Goal: Task Accomplishment & Management: Complete application form

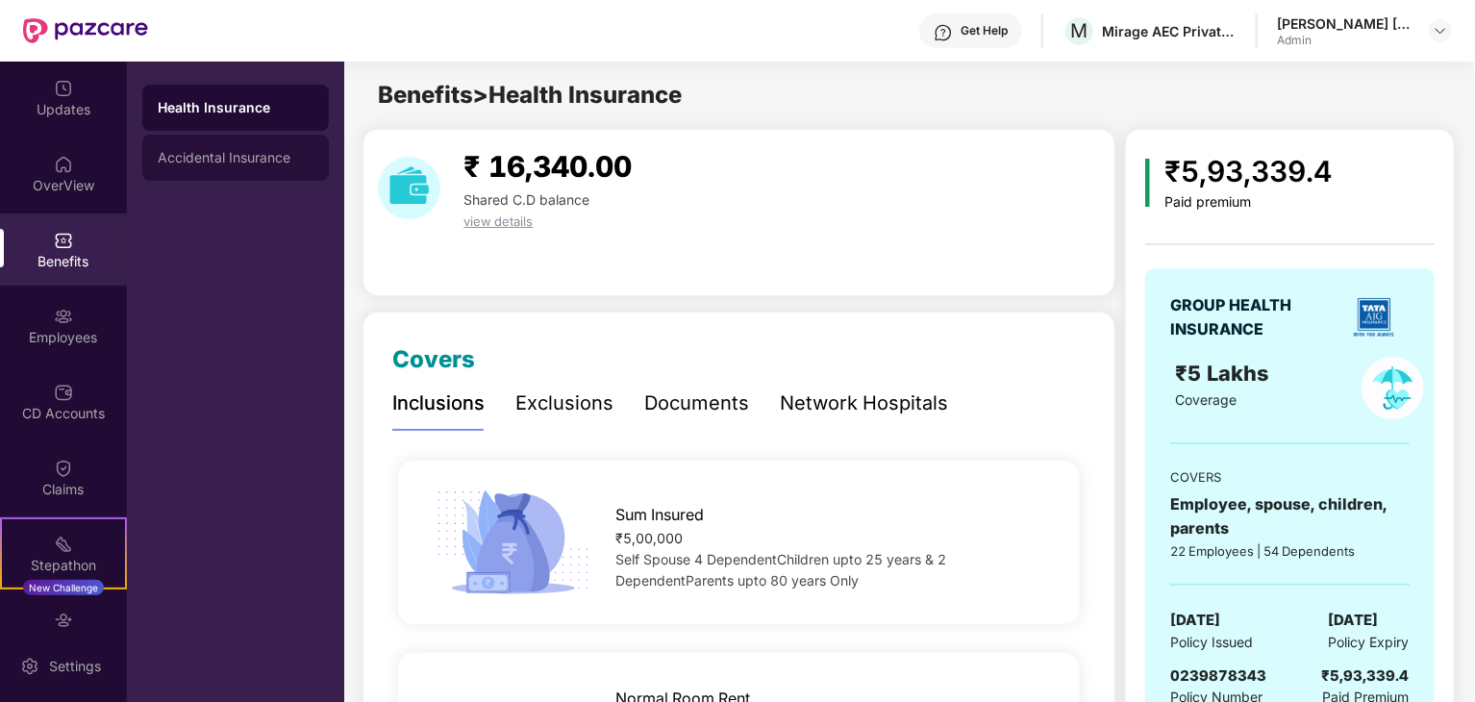
click at [180, 157] on div "Accidental Insurance" at bounding box center [236, 157] width 156 height 15
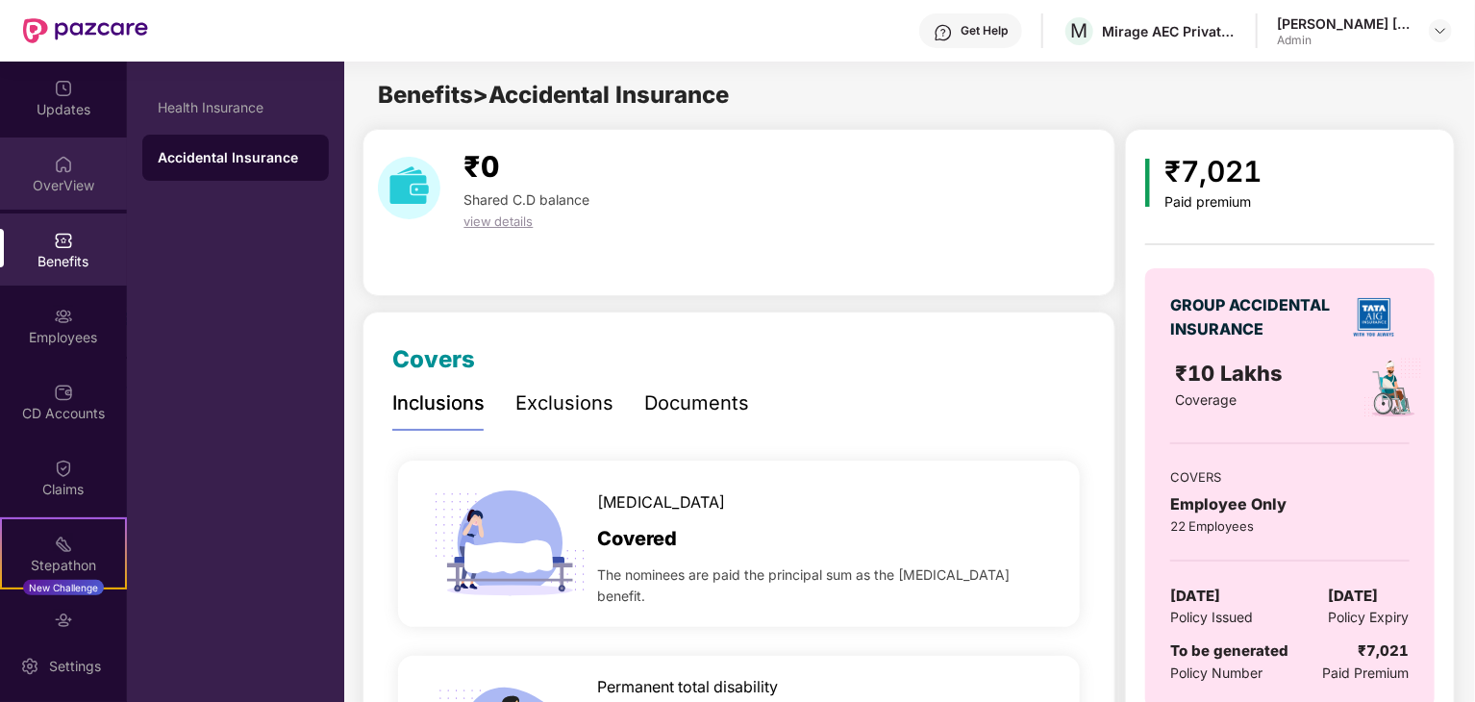
click at [65, 185] on div "OverView" at bounding box center [63, 185] width 127 height 19
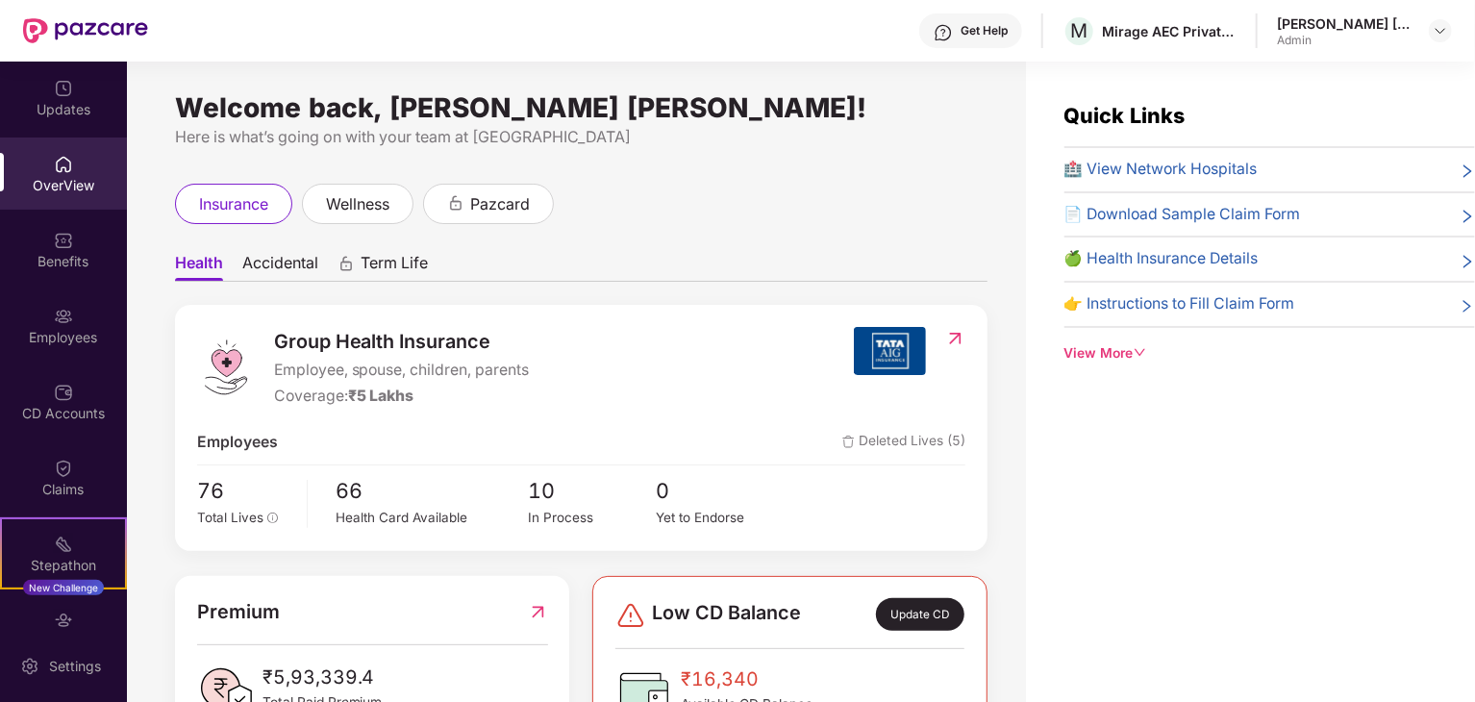
scroll to position [77, 0]
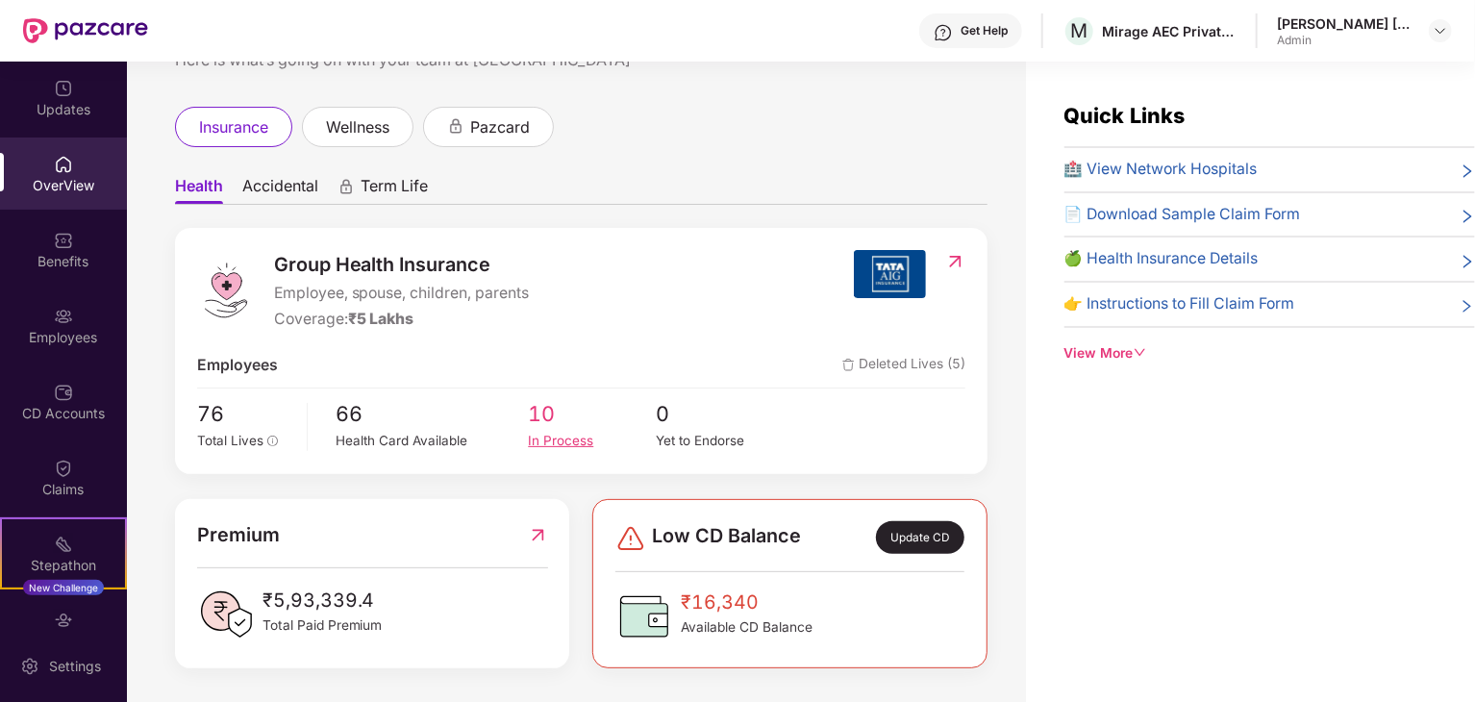
click at [545, 443] on div "In Process" at bounding box center [592, 441] width 128 height 20
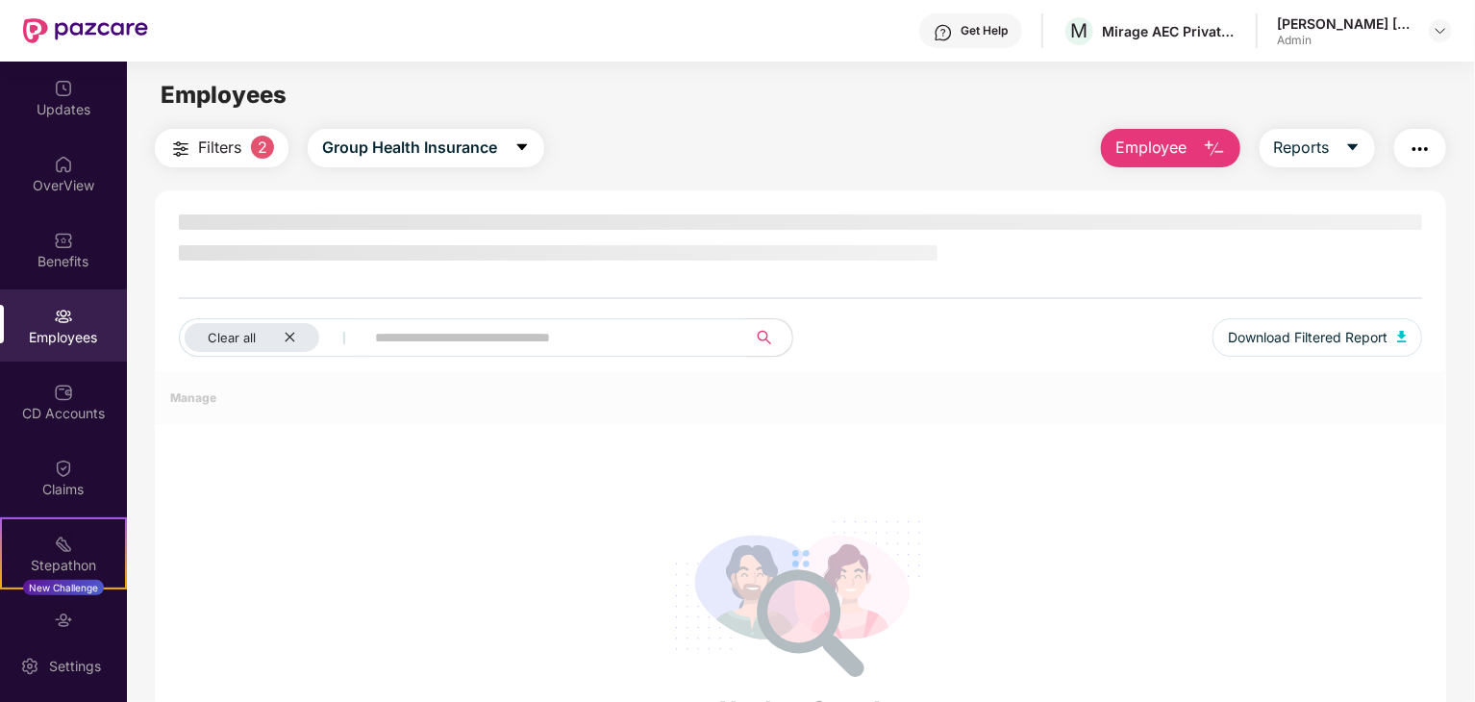
click at [545, 443] on div at bounding box center [800, 558] width 1291 height 373
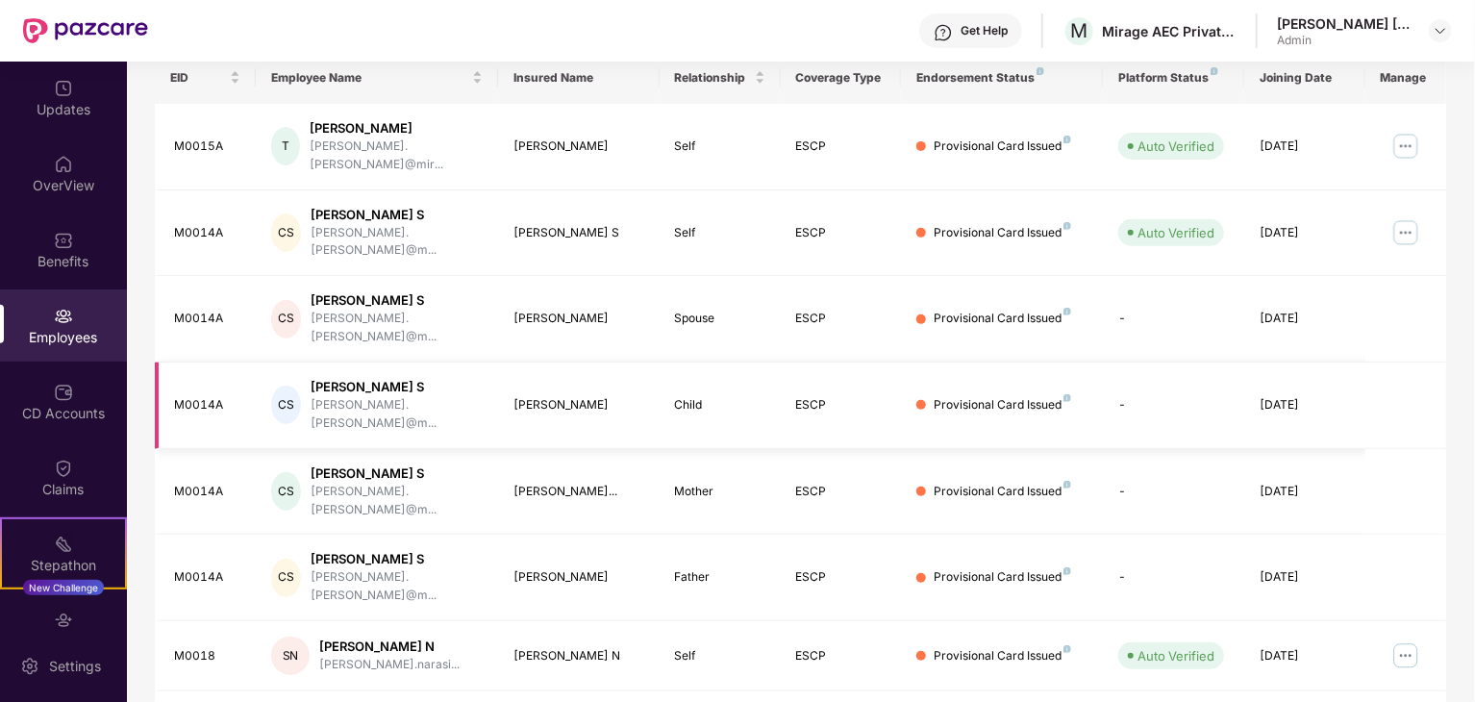
scroll to position [296, 0]
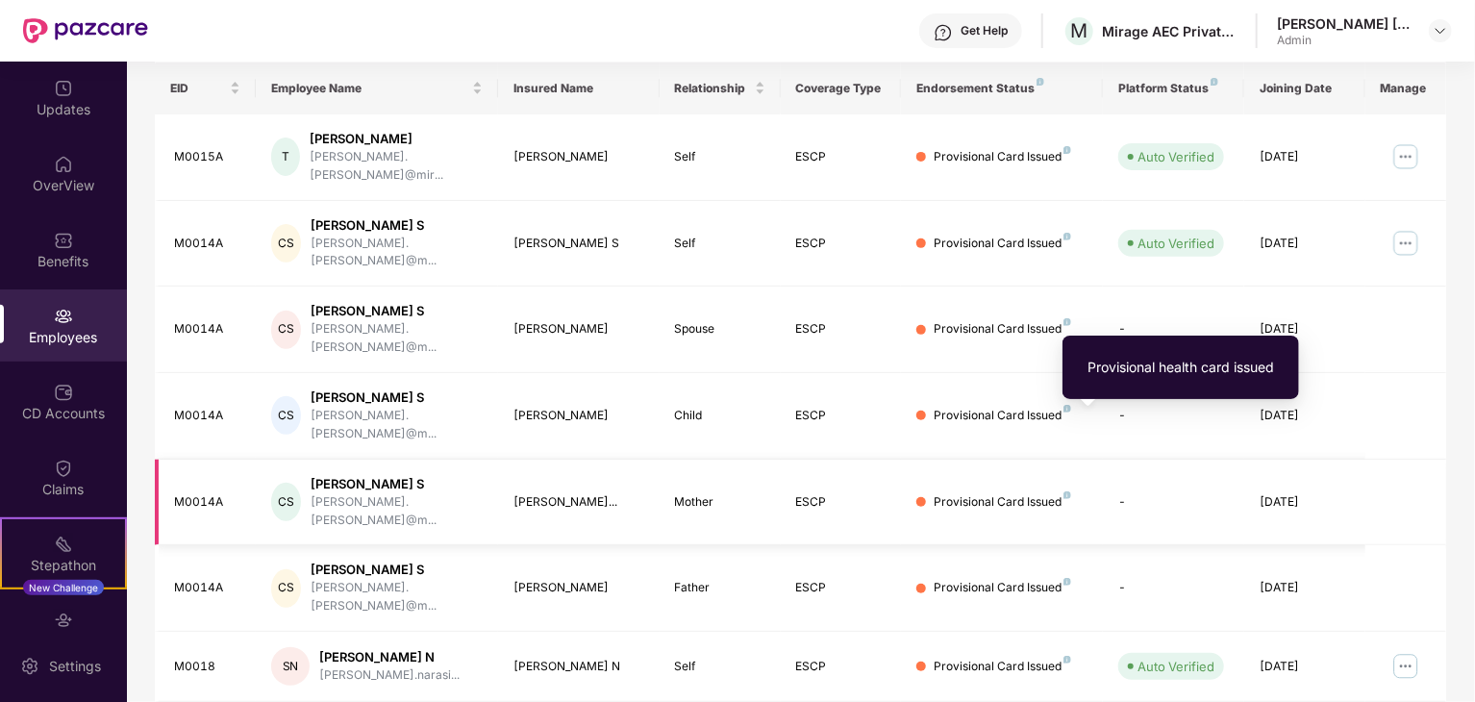
click at [1069, 491] on img at bounding box center [1067, 495] width 8 height 8
click at [1063, 491] on img at bounding box center [1067, 495] width 8 height 8
click at [1068, 491] on img at bounding box center [1067, 495] width 8 height 8
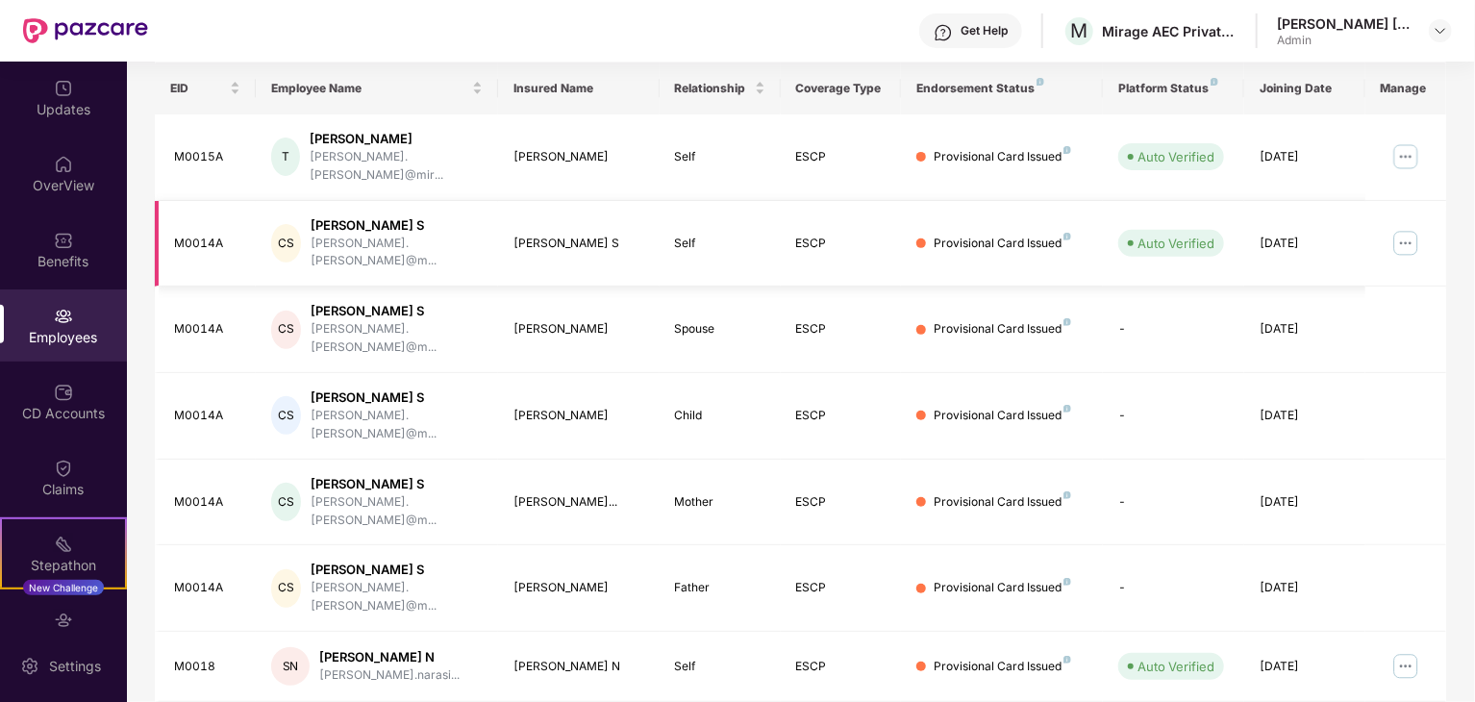
click at [1404, 228] on img at bounding box center [1405, 243] width 31 height 31
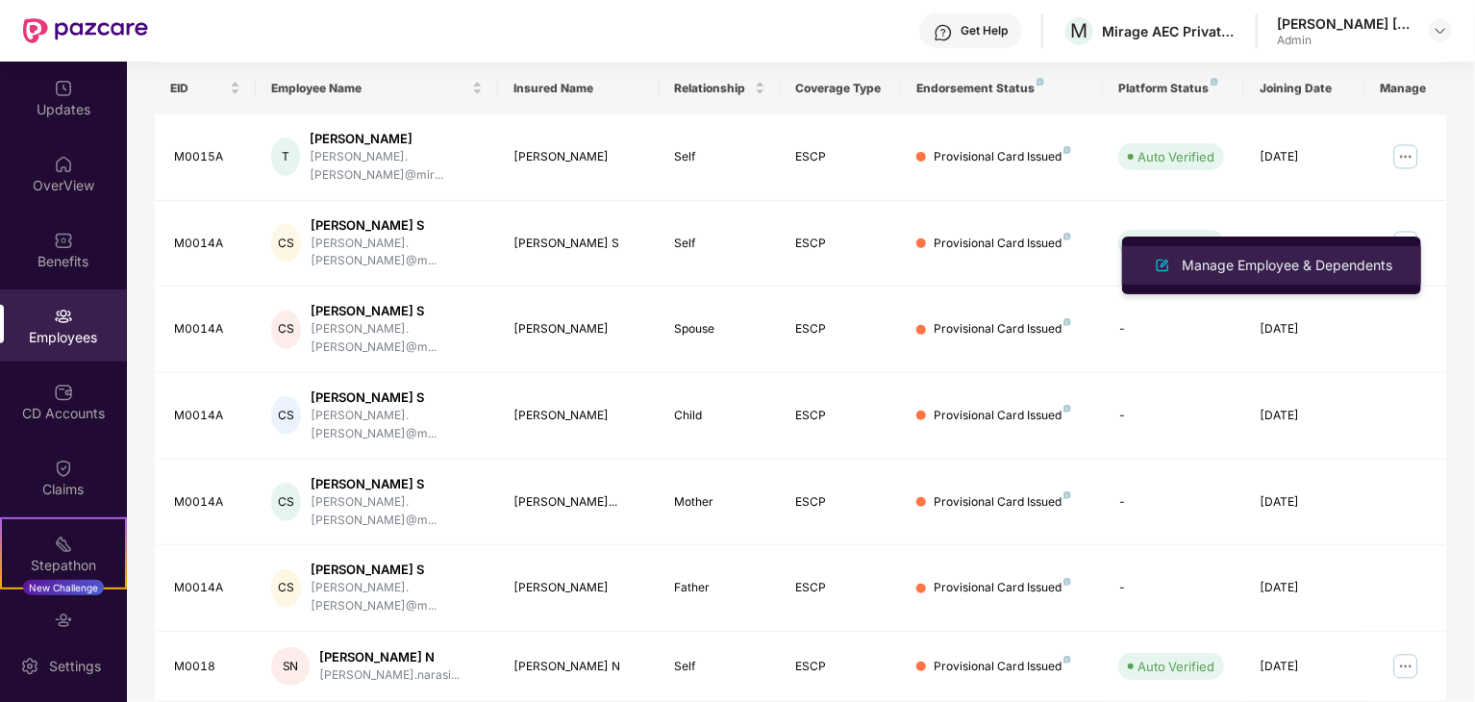
click at [1367, 266] on div "Manage Employee & Dependents" at bounding box center [1287, 265] width 218 height 21
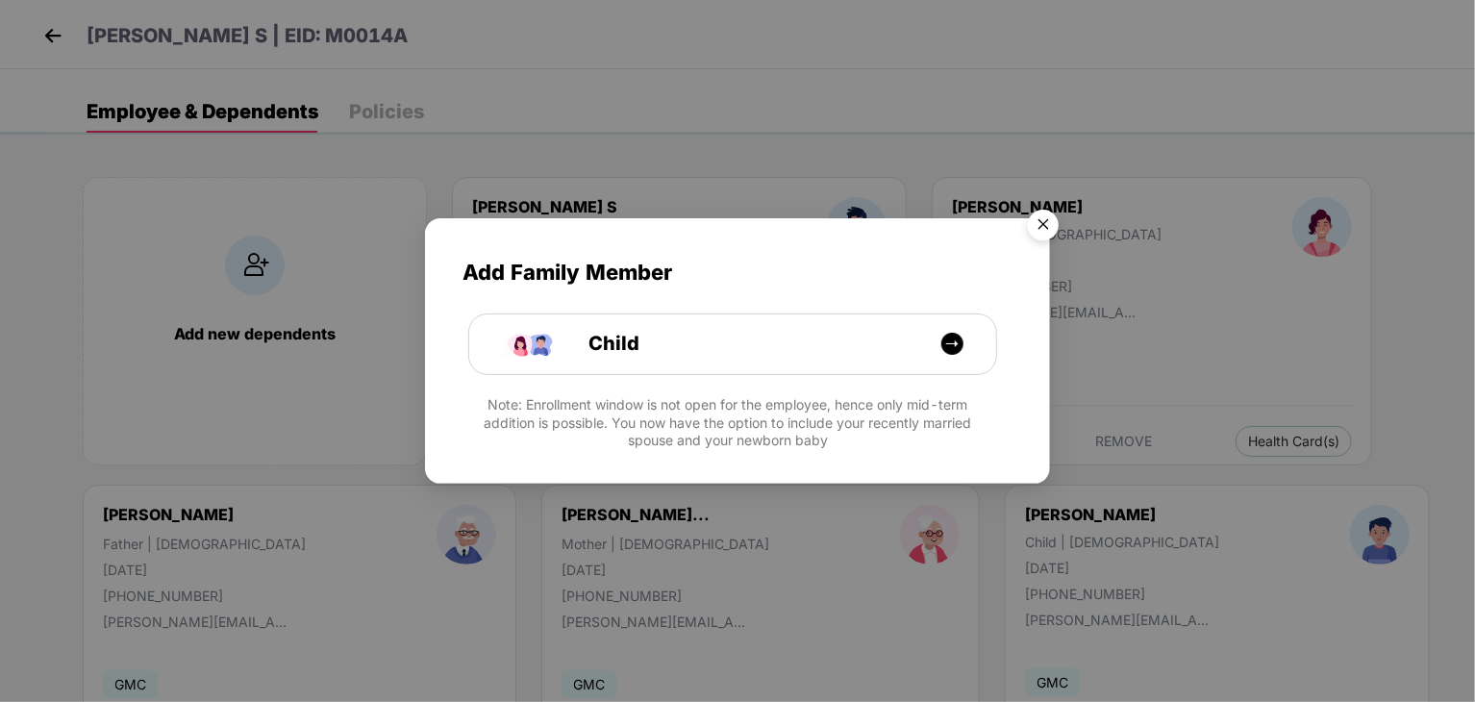
click at [1044, 224] on img "Close" at bounding box center [1043, 228] width 54 height 54
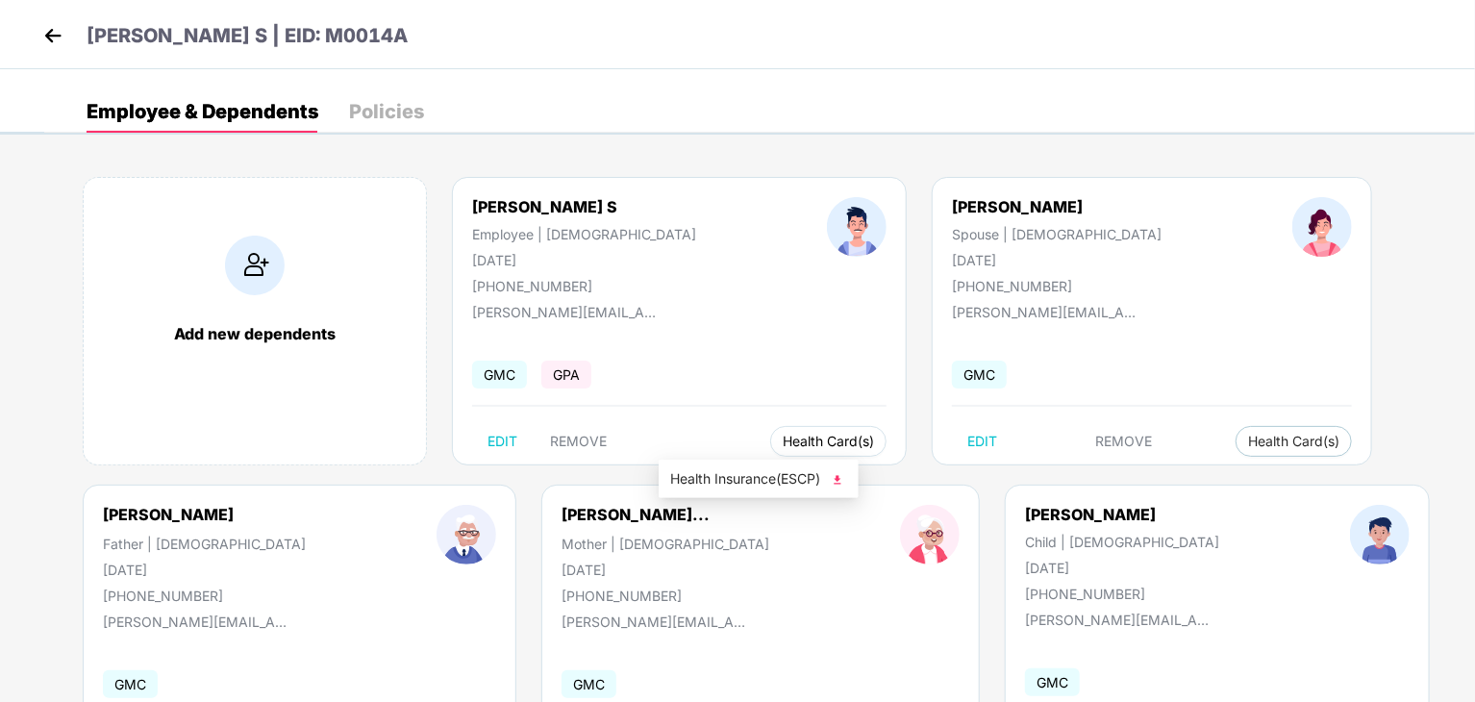
click at [783, 436] on span "Health Card(s)" at bounding box center [828, 441] width 91 height 10
click at [716, 480] on span "Health Insurance(ESCP)" at bounding box center [758, 478] width 177 height 21
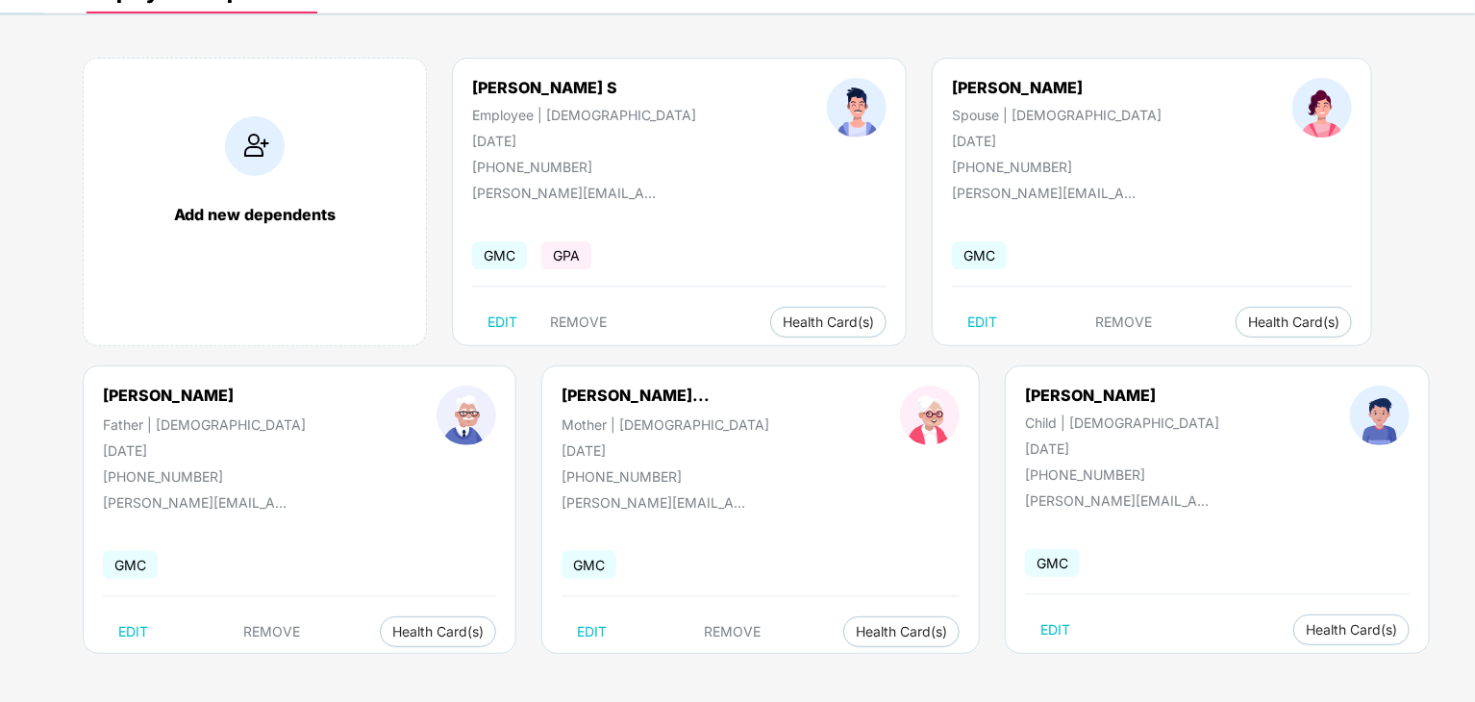
scroll to position [119, 0]
click at [856, 628] on span "Health Card(s)" at bounding box center [901, 632] width 91 height 10
click at [857, 635] on span "Health Card(s)" at bounding box center [901, 632] width 91 height 10
click at [860, 673] on span "Health Insurance(ESCP)" at bounding box center [900, 669] width 177 height 21
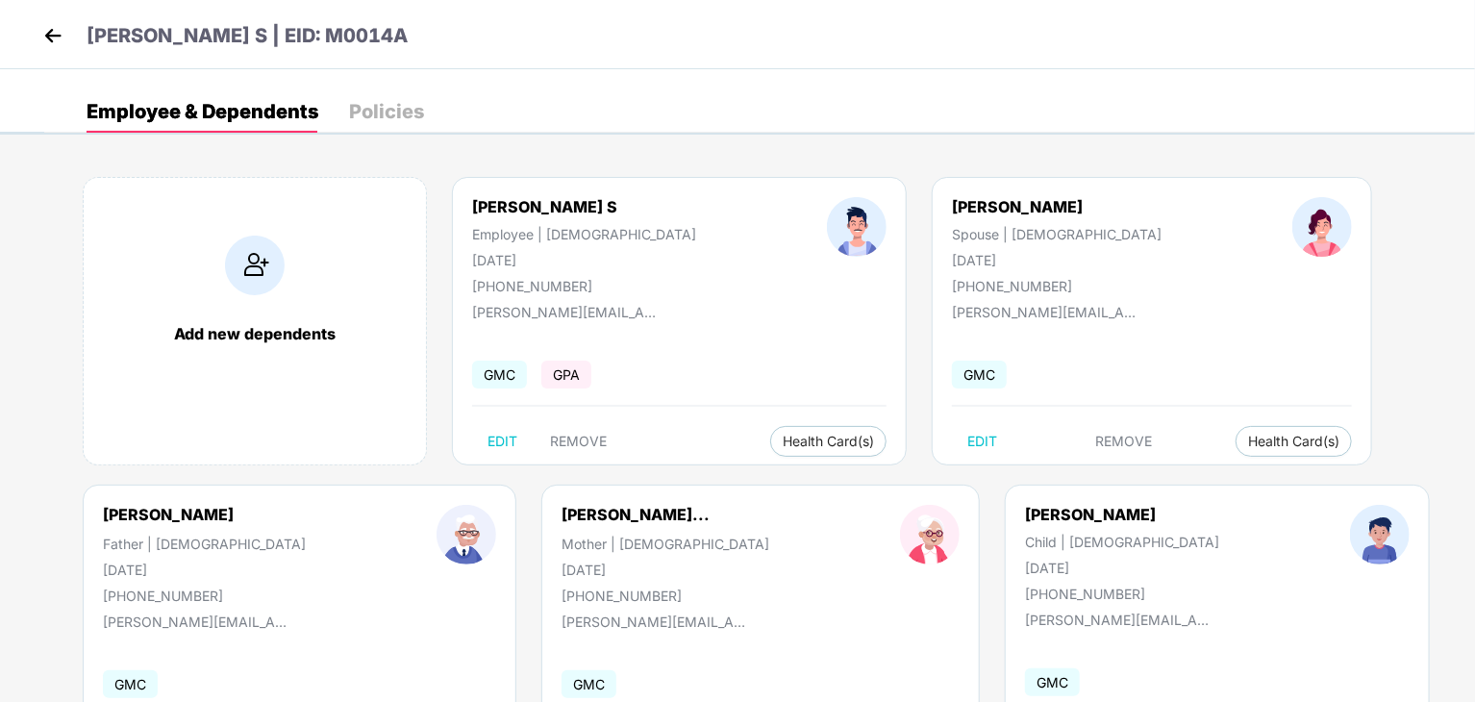
click at [415, 116] on div "Policies" at bounding box center [386, 111] width 75 height 19
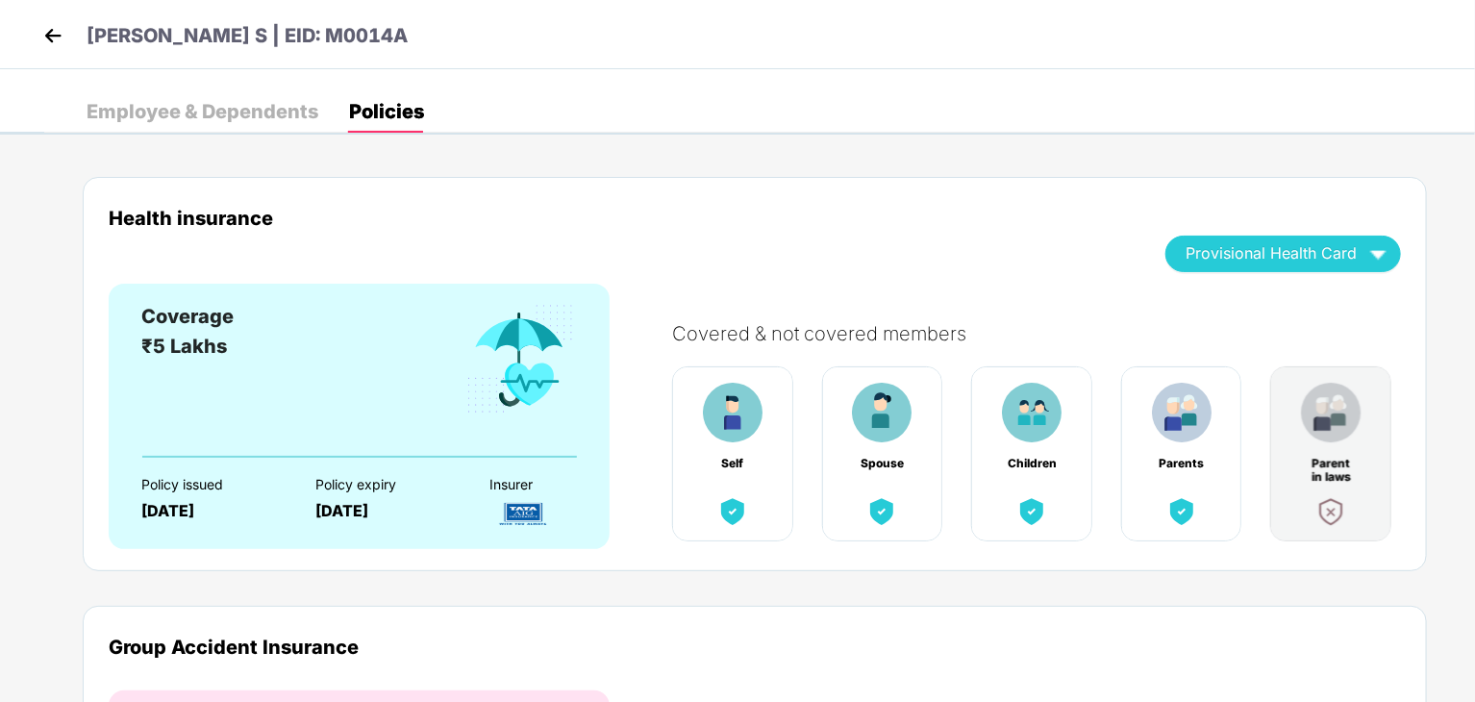
click at [41, 27] on img at bounding box center [52, 35] width 29 height 29
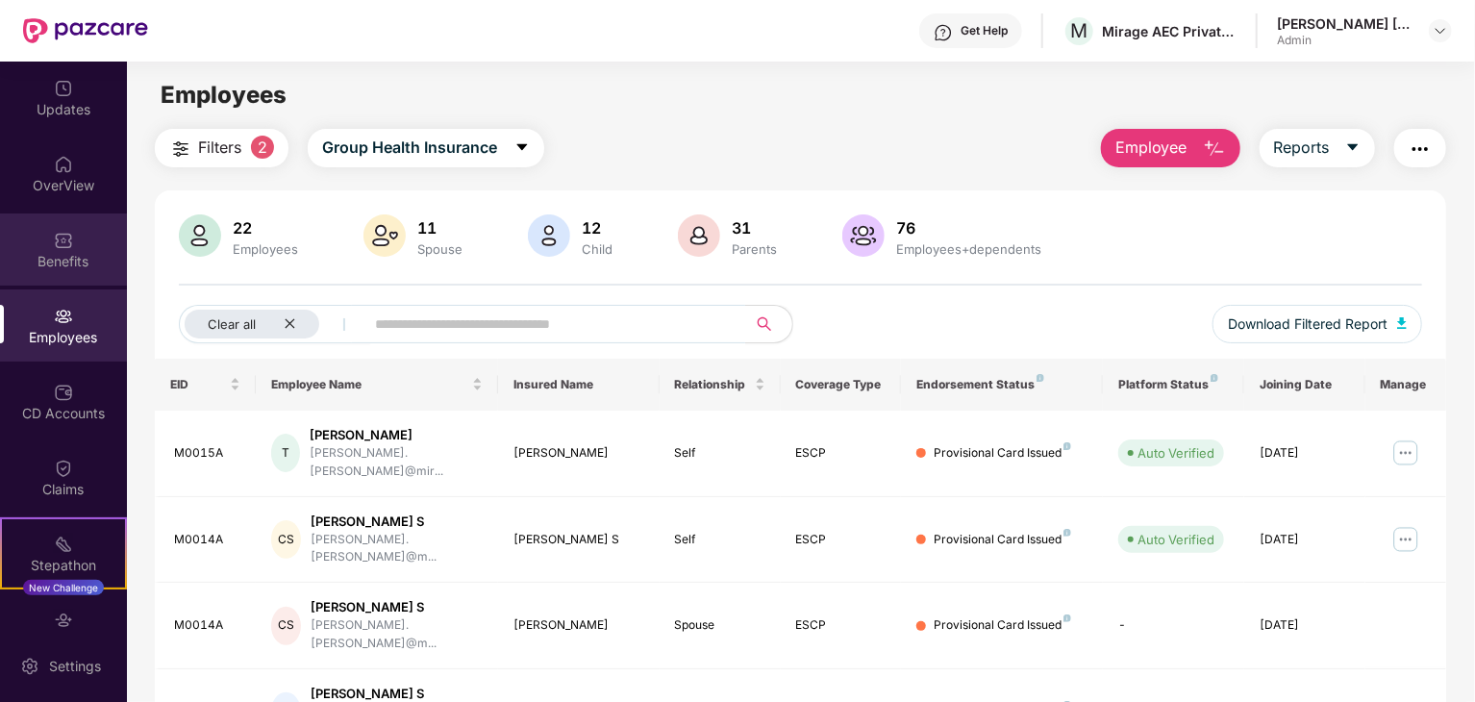
click at [64, 262] on div "Benefits" at bounding box center [63, 261] width 127 height 19
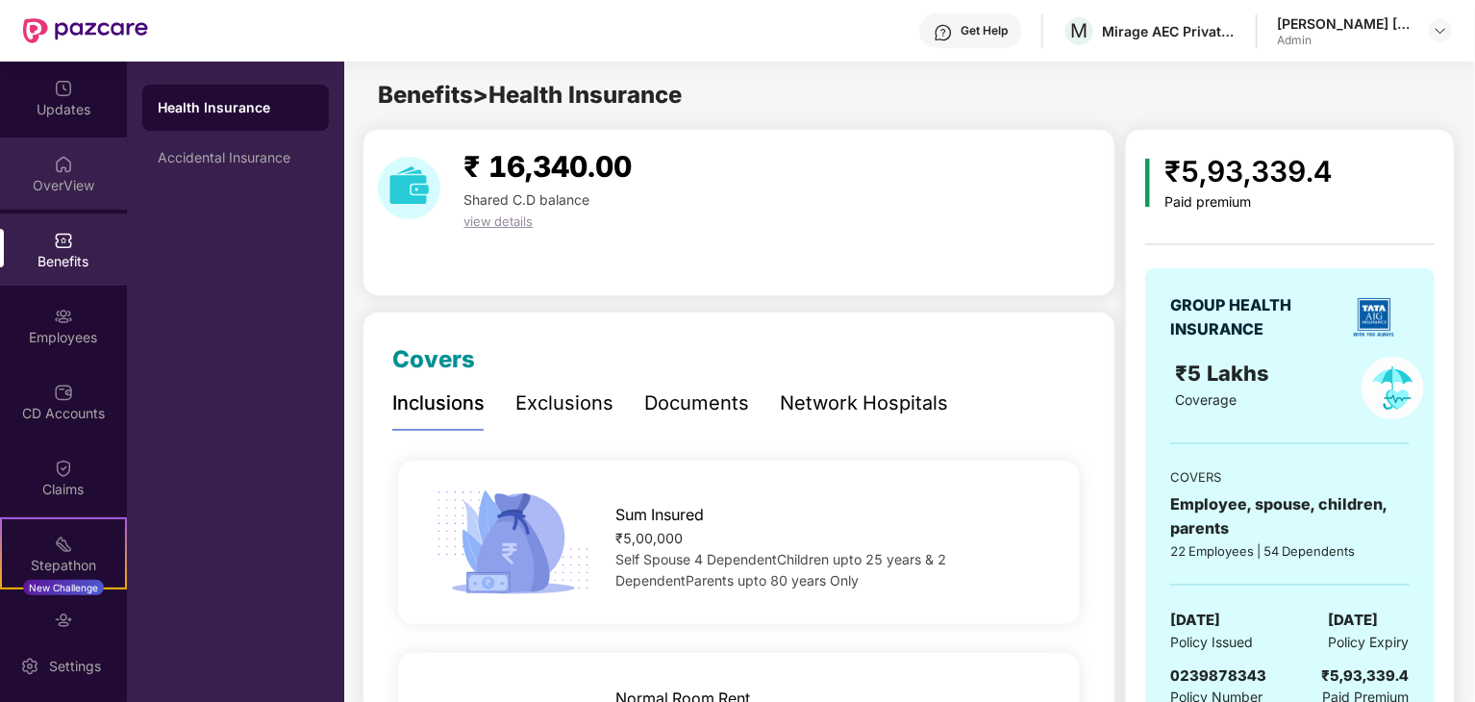
click at [77, 172] on div "OverView" at bounding box center [63, 173] width 127 height 72
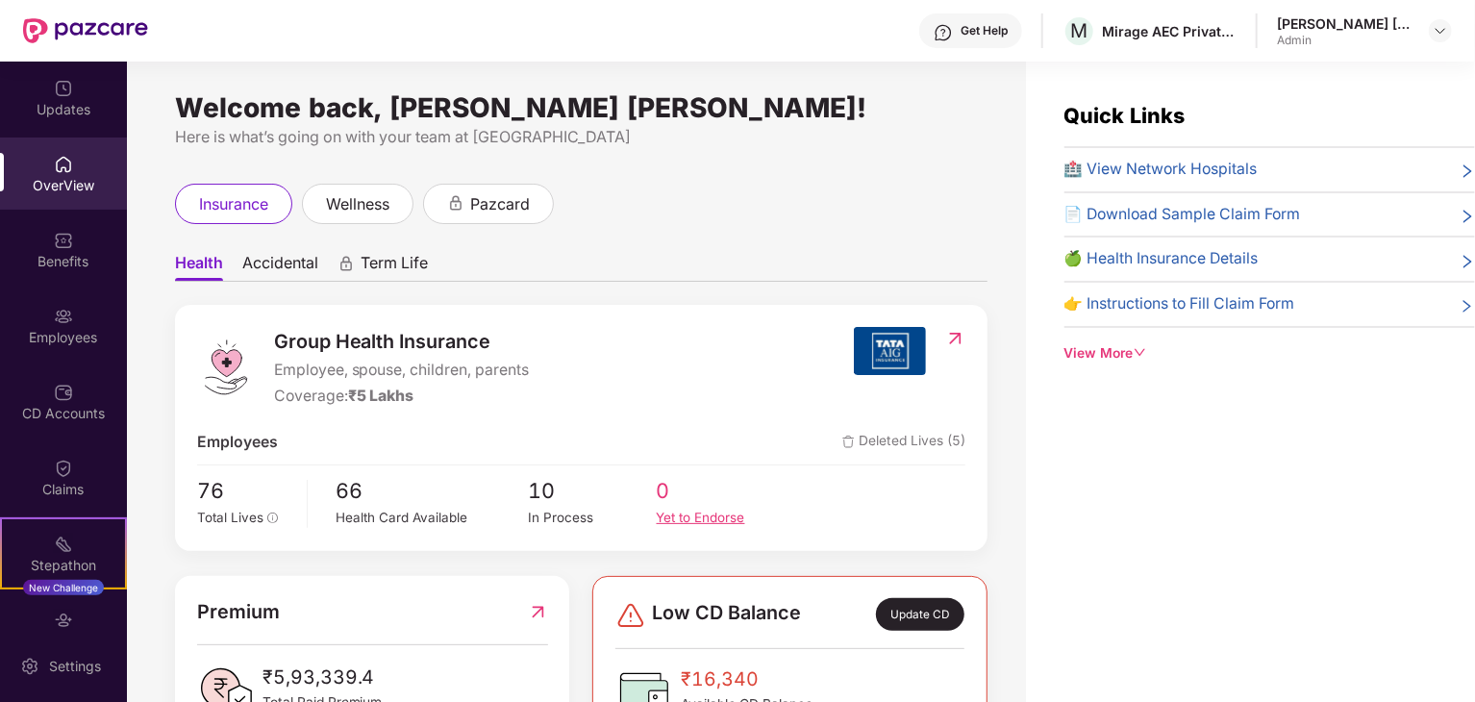
scroll to position [77, 0]
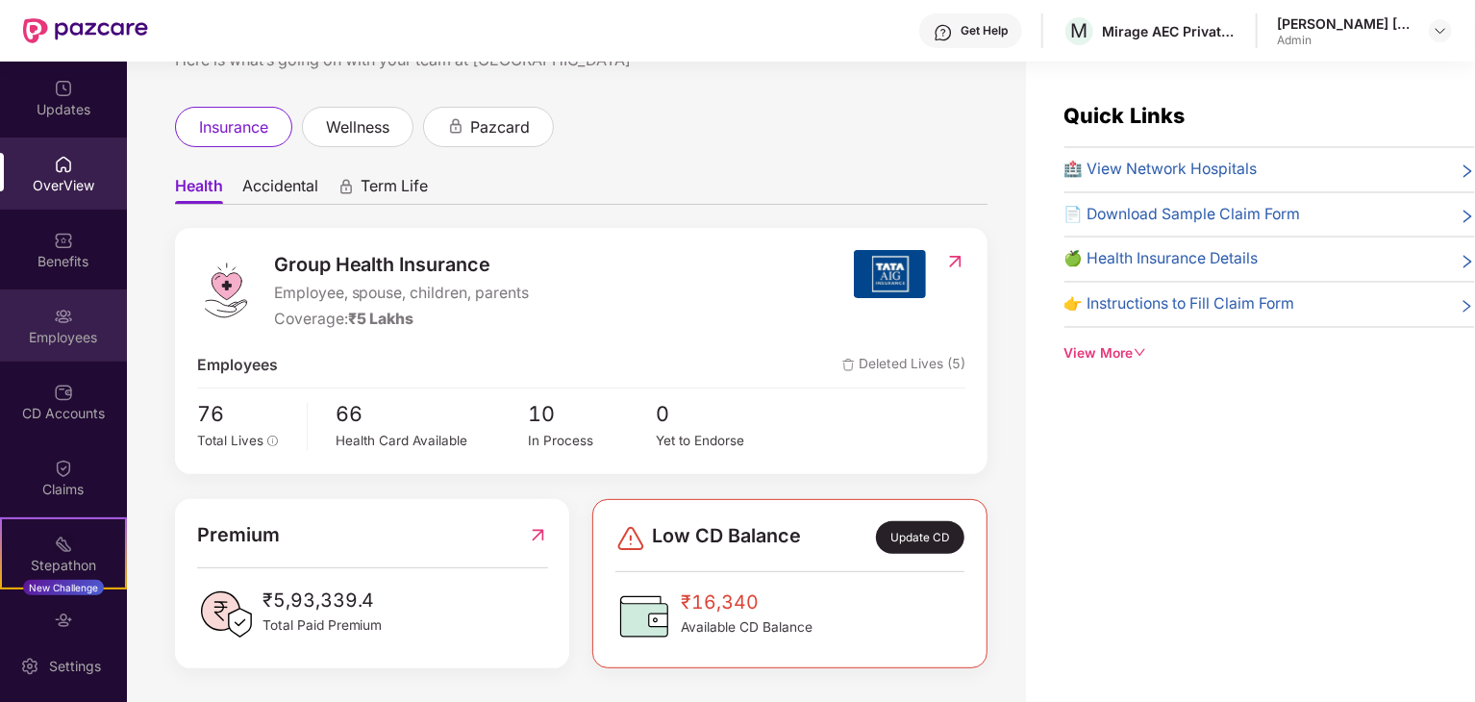
click at [78, 340] on div "Employees" at bounding box center [63, 337] width 127 height 19
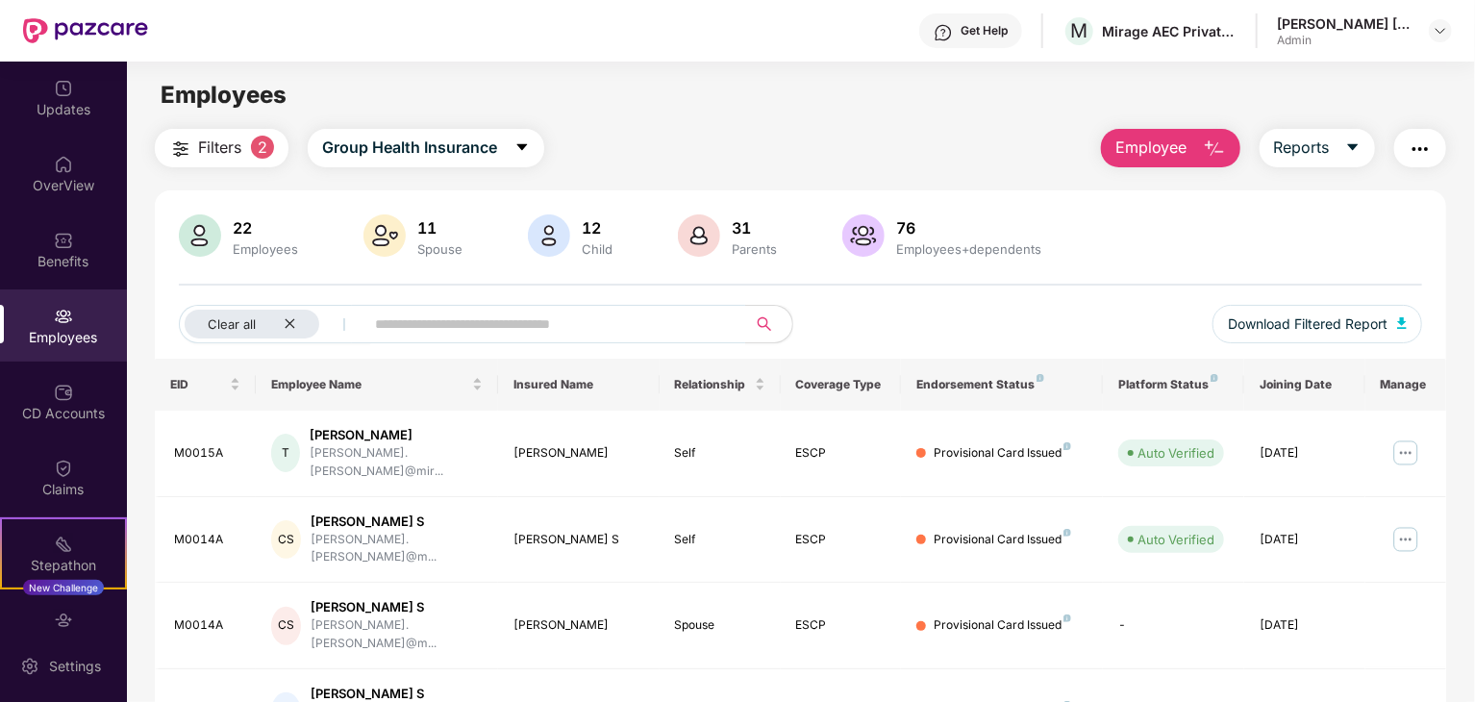
click at [1140, 147] on span "Employee" at bounding box center [1151, 148] width 72 height 24
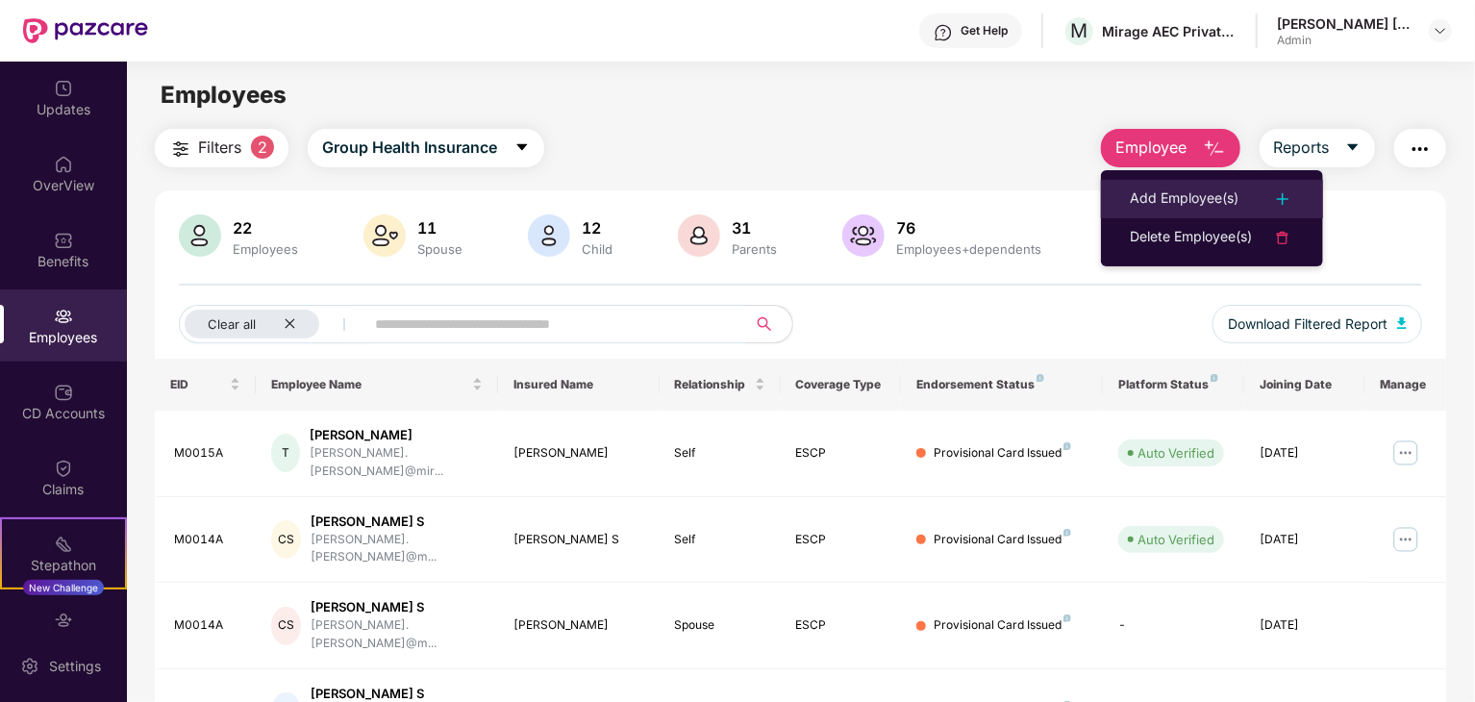
click at [1258, 197] on div at bounding box center [1273, 198] width 42 height 23
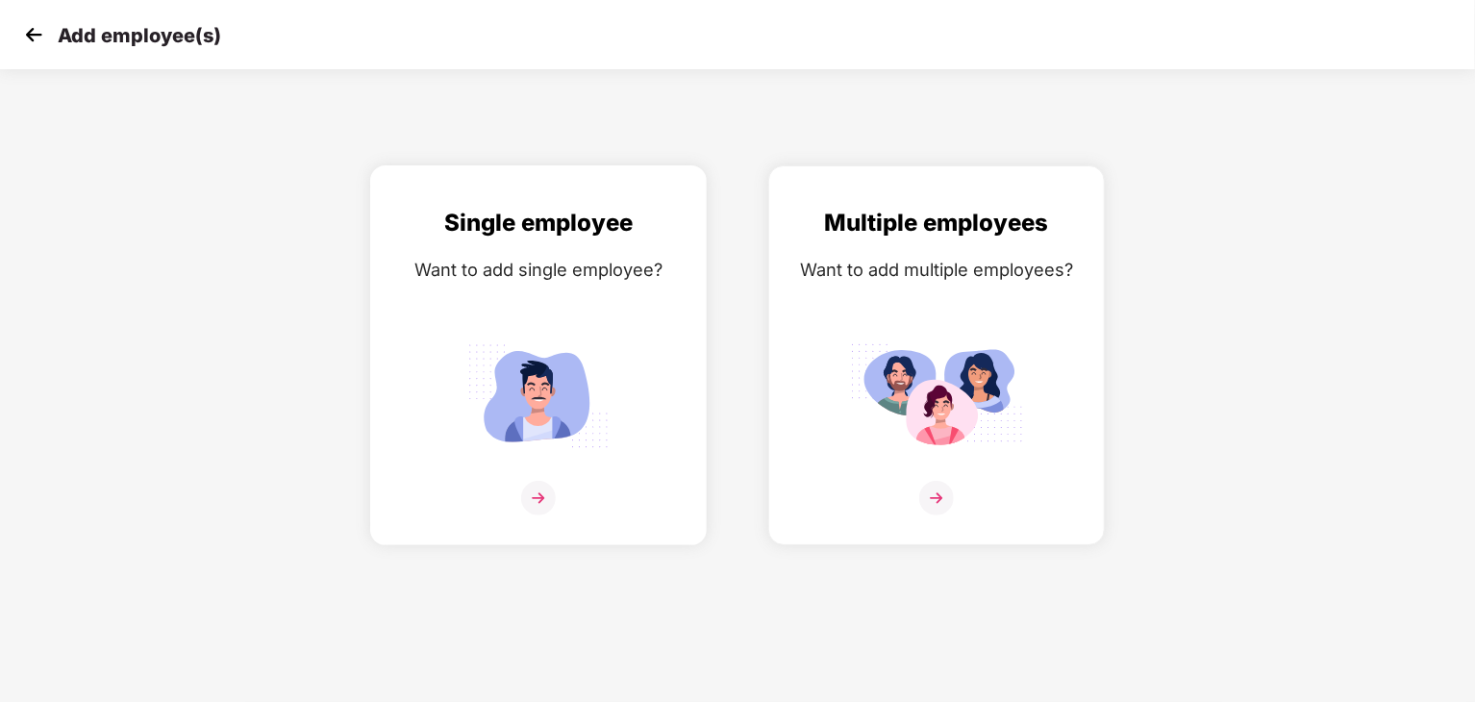
click at [537, 507] on img at bounding box center [538, 498] width 35 height 35
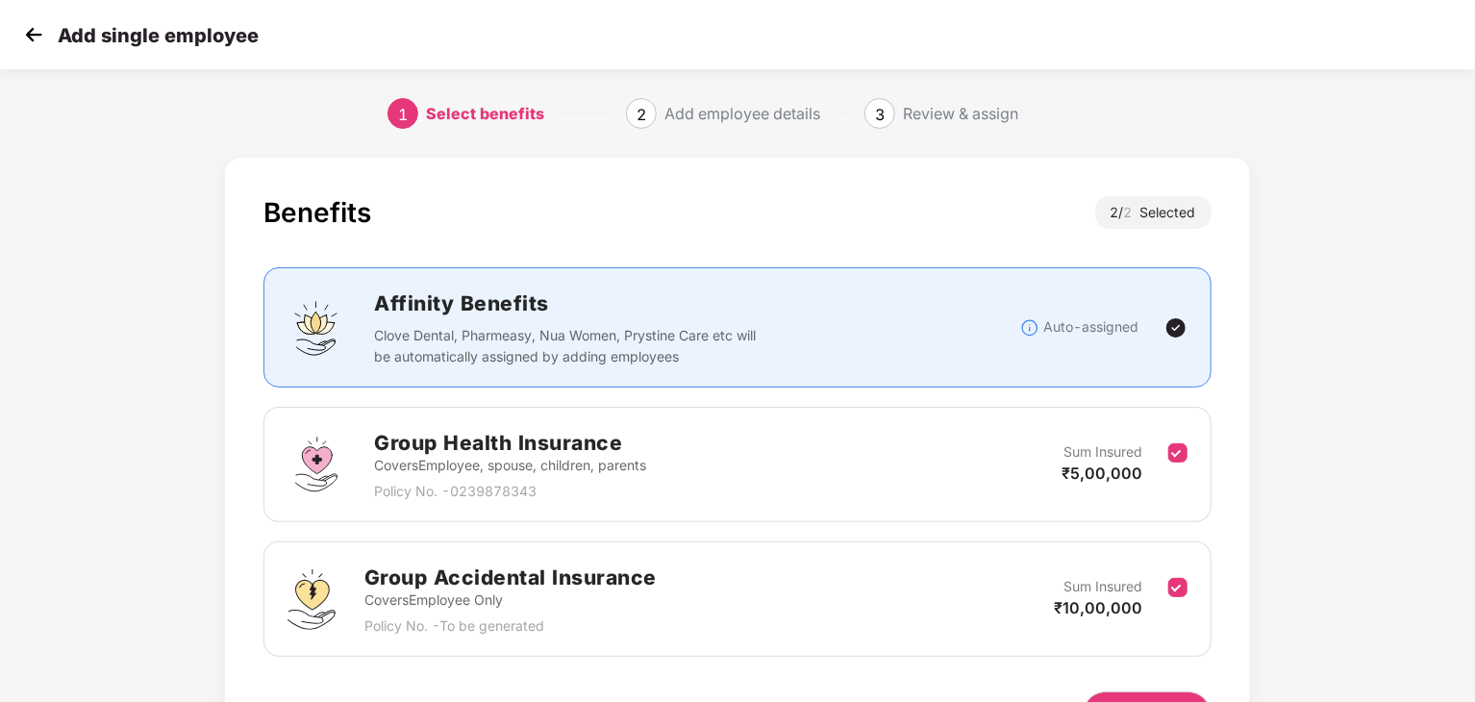
scroll to position [121, 0]
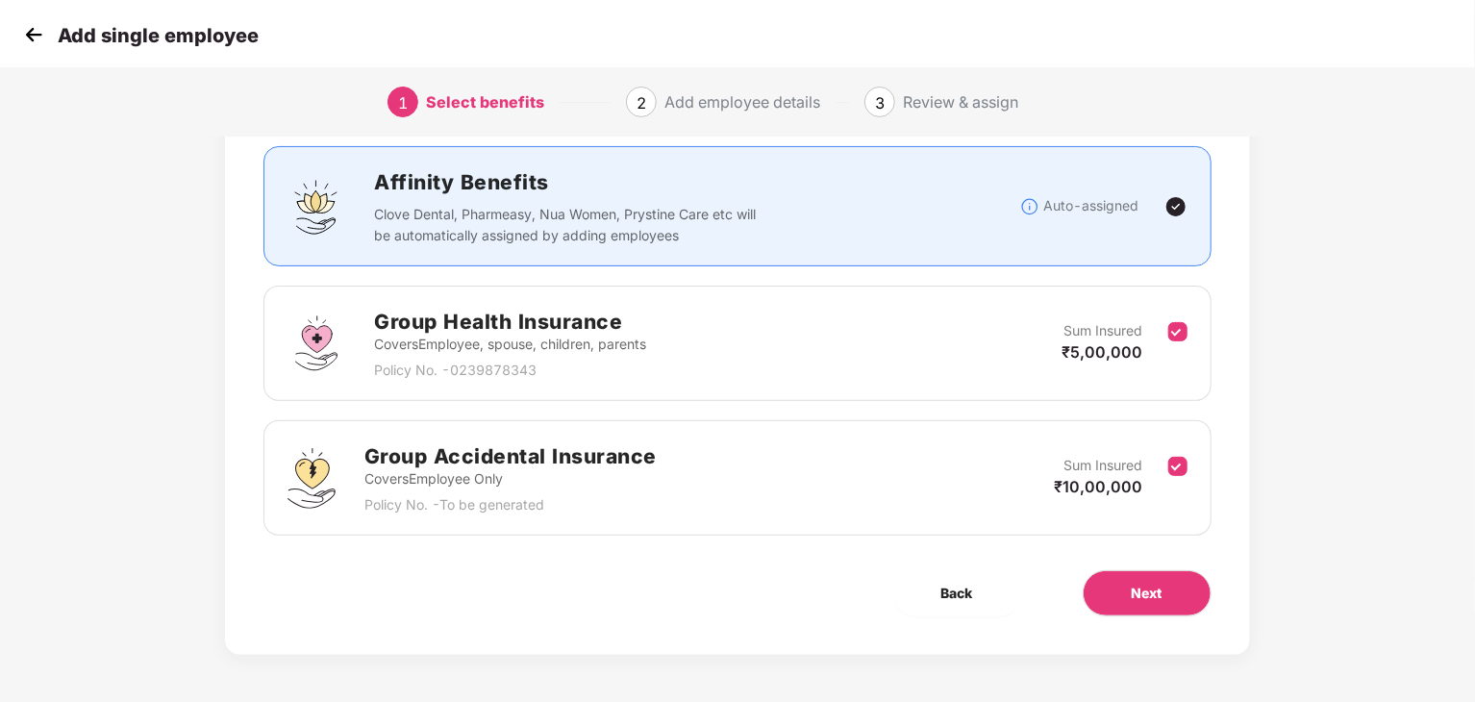
click at [838, 334] on div "Group Health Insurance Covers Employee, spouse, children, parents Policy No. - …" at bounding box center [736, 343] width 899 height 75
click at [964, 359] on div "Group Health Insurance Covers Employee, spouse, children, parents Policy No. - …" at bounding box center [736, 343] width 899 height 75
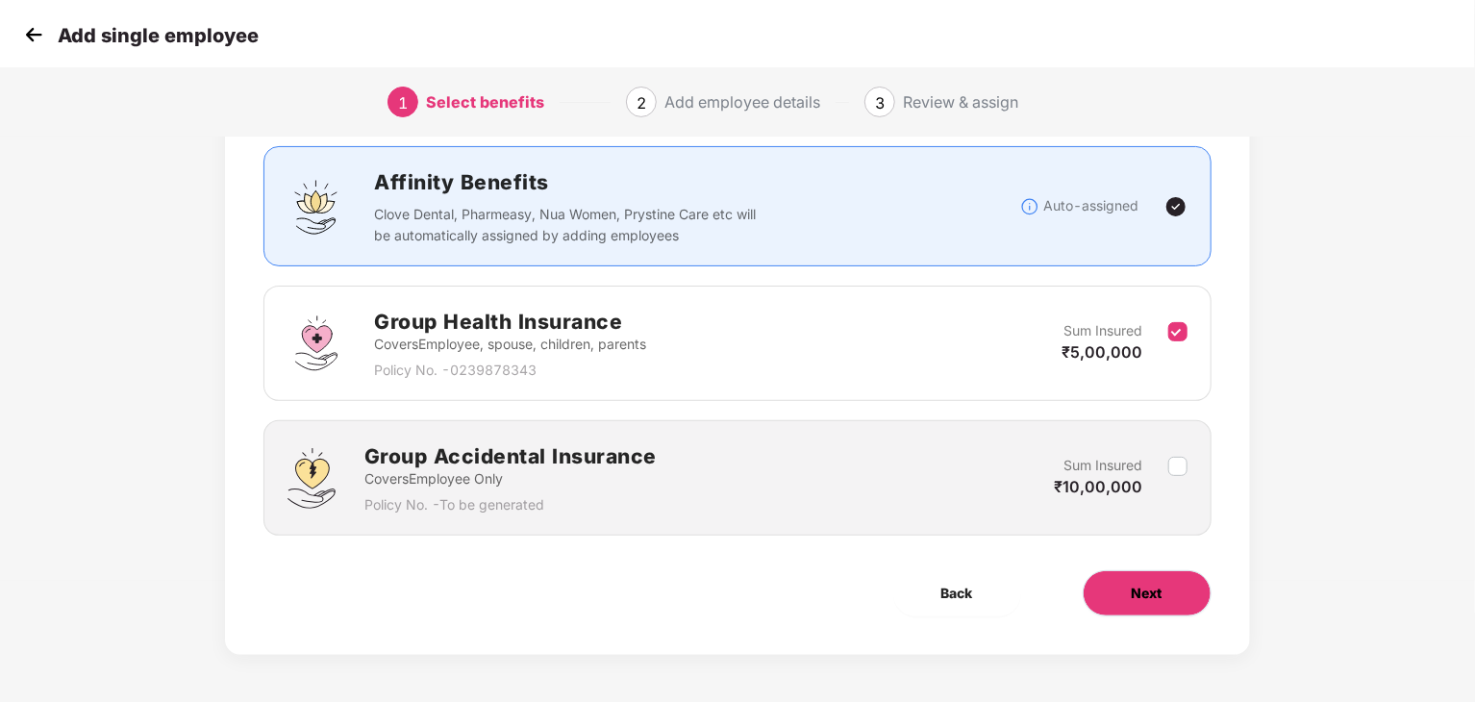
click at [1120, 593] on button "Next" at bounding box center [1147, 593] width 129 height 46
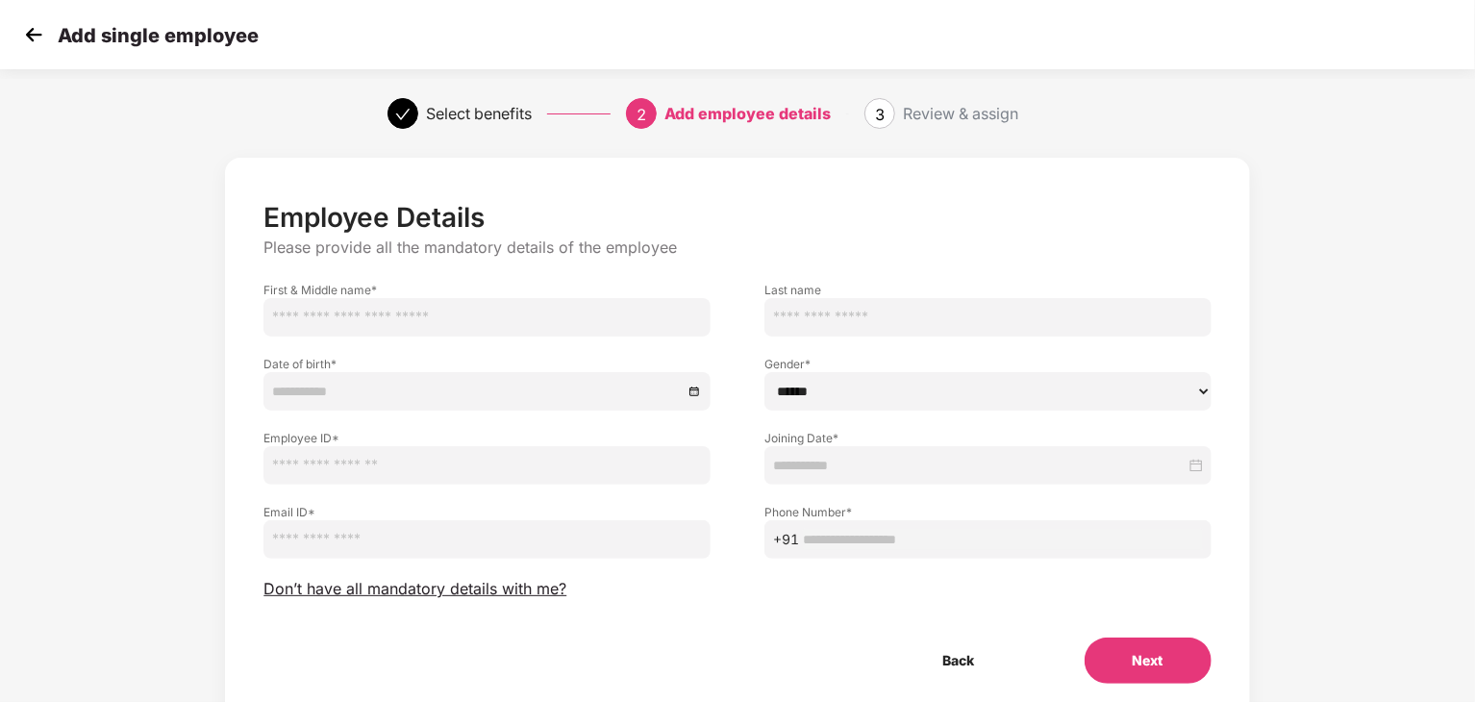
click at [546, 328] on input "text" at bounding box center [486, 317] width 447 height 38
